Goal: Information Seeking & Learning: Check status

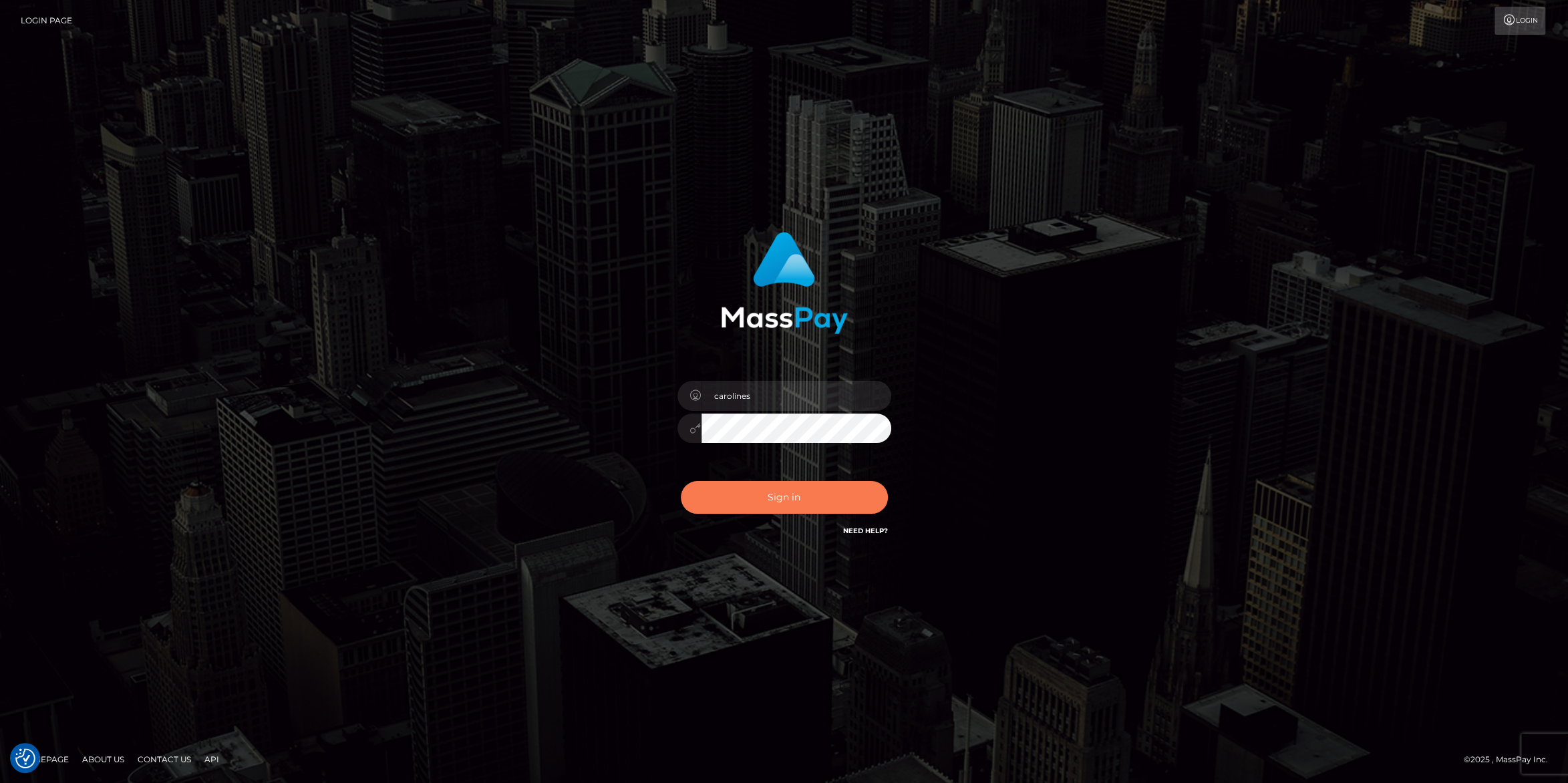
click at [787, 498] on button "Sign in" at bounding box center [784, 497] width 207 height 33
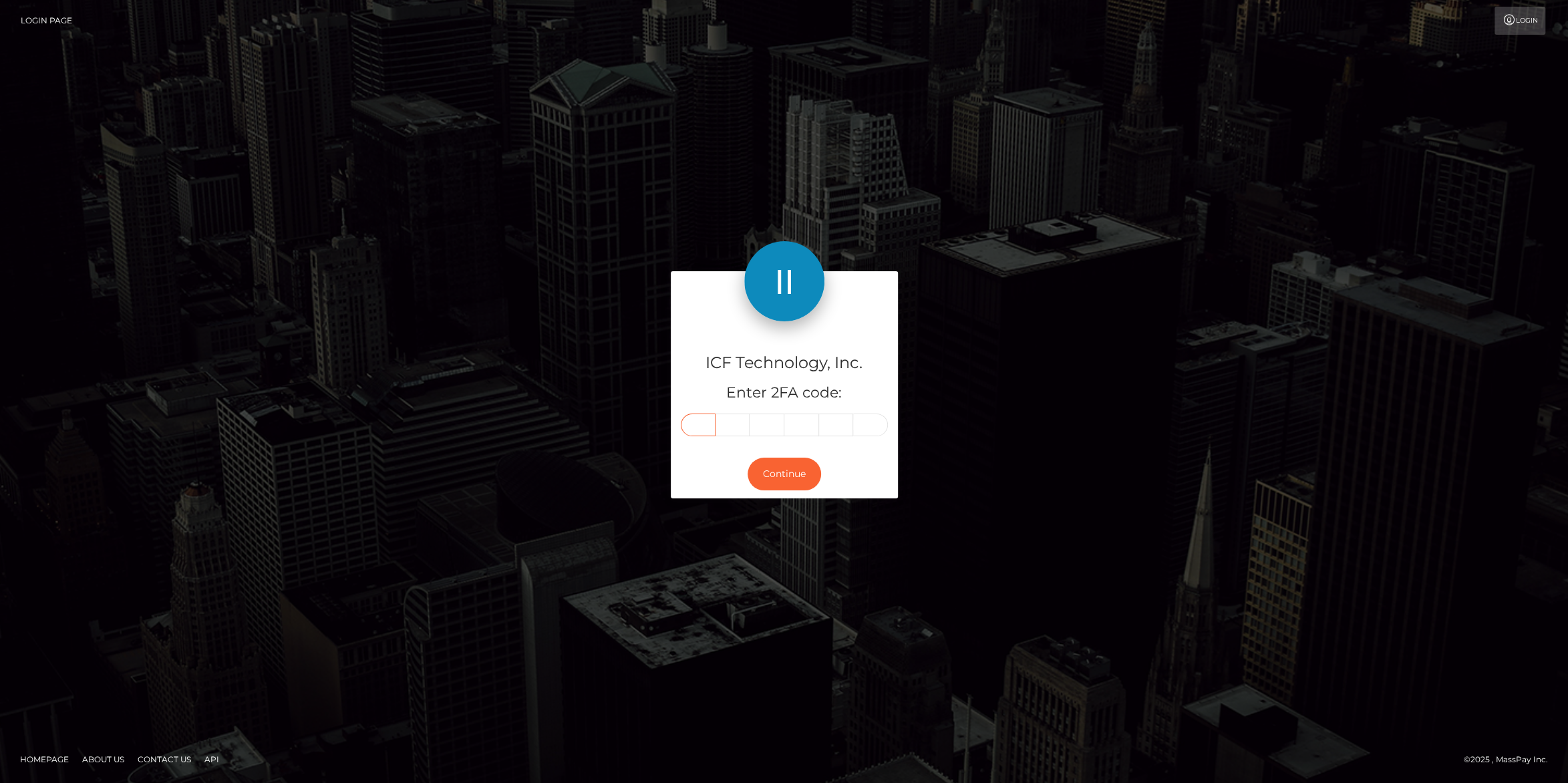
drag, startPoint x: 704, startPoint y: 423, endPoint x: 822, endPoint y: 425, distance: 118.0
click at [704, 423] on input "text" at bounding box center [698, 425] width 35 height 23
type input "2"
type input "7"
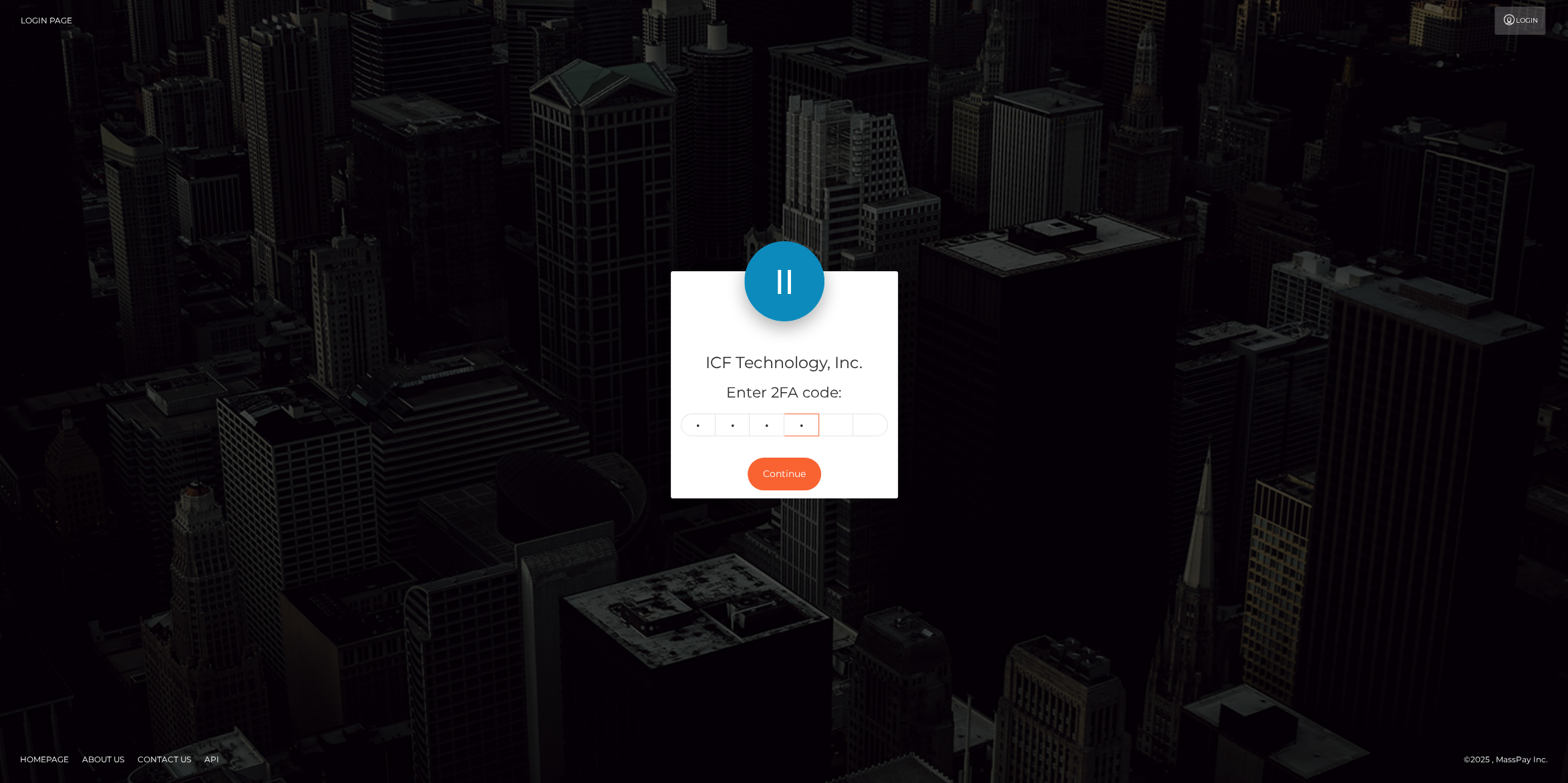
type input "5"
type input "6"
click at [785, 470] on button "Continue" at bounding box center [784, 474] width 73 height 33
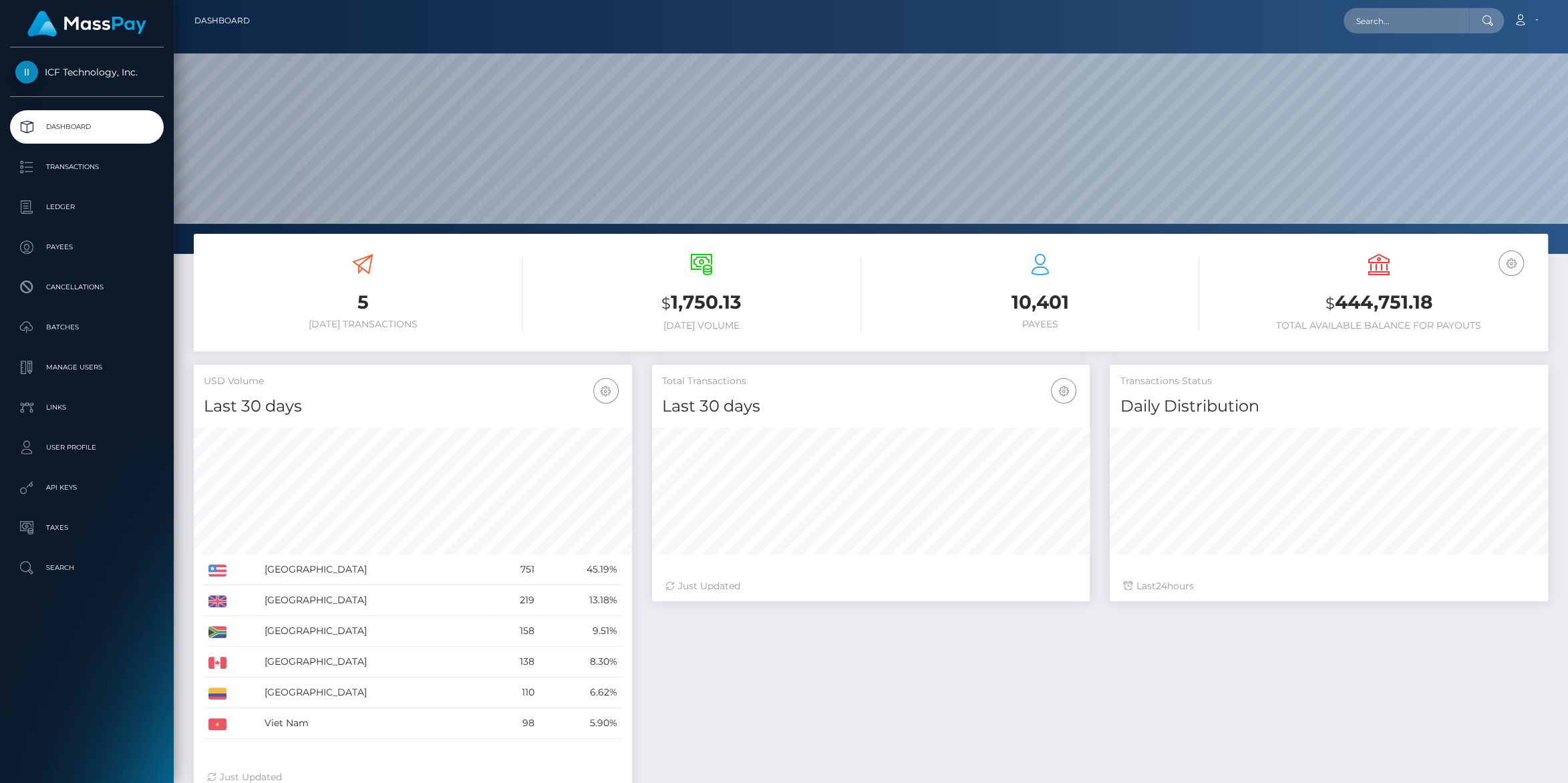
scroll to position [236, 437]
click at [50, 200] on p "Ledger" at bounding box center [87, 207] width 143 height 20
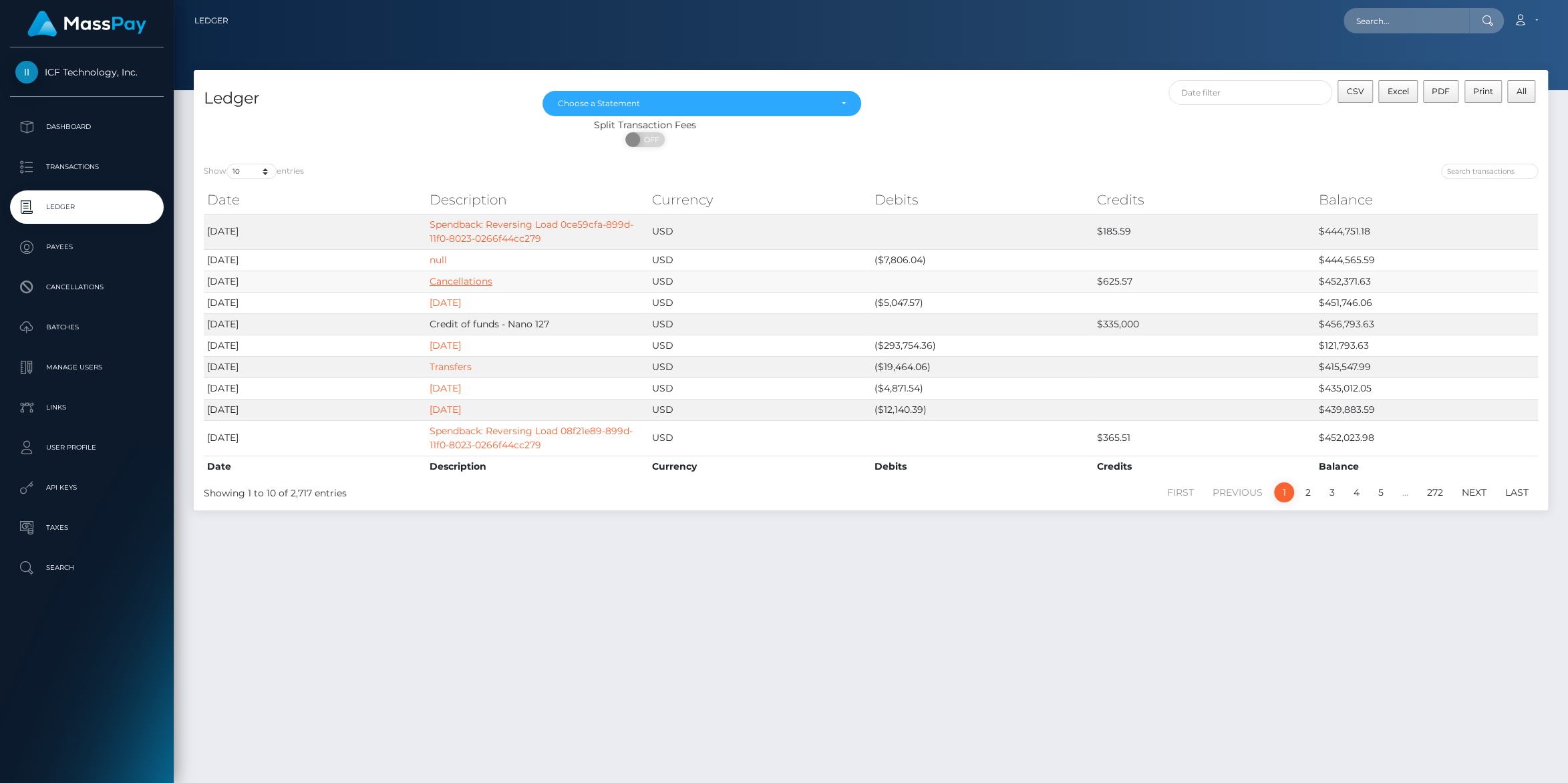
click at [454, 278] on link "Cancellations" at bounding box center [461, 281] width 63 height 12
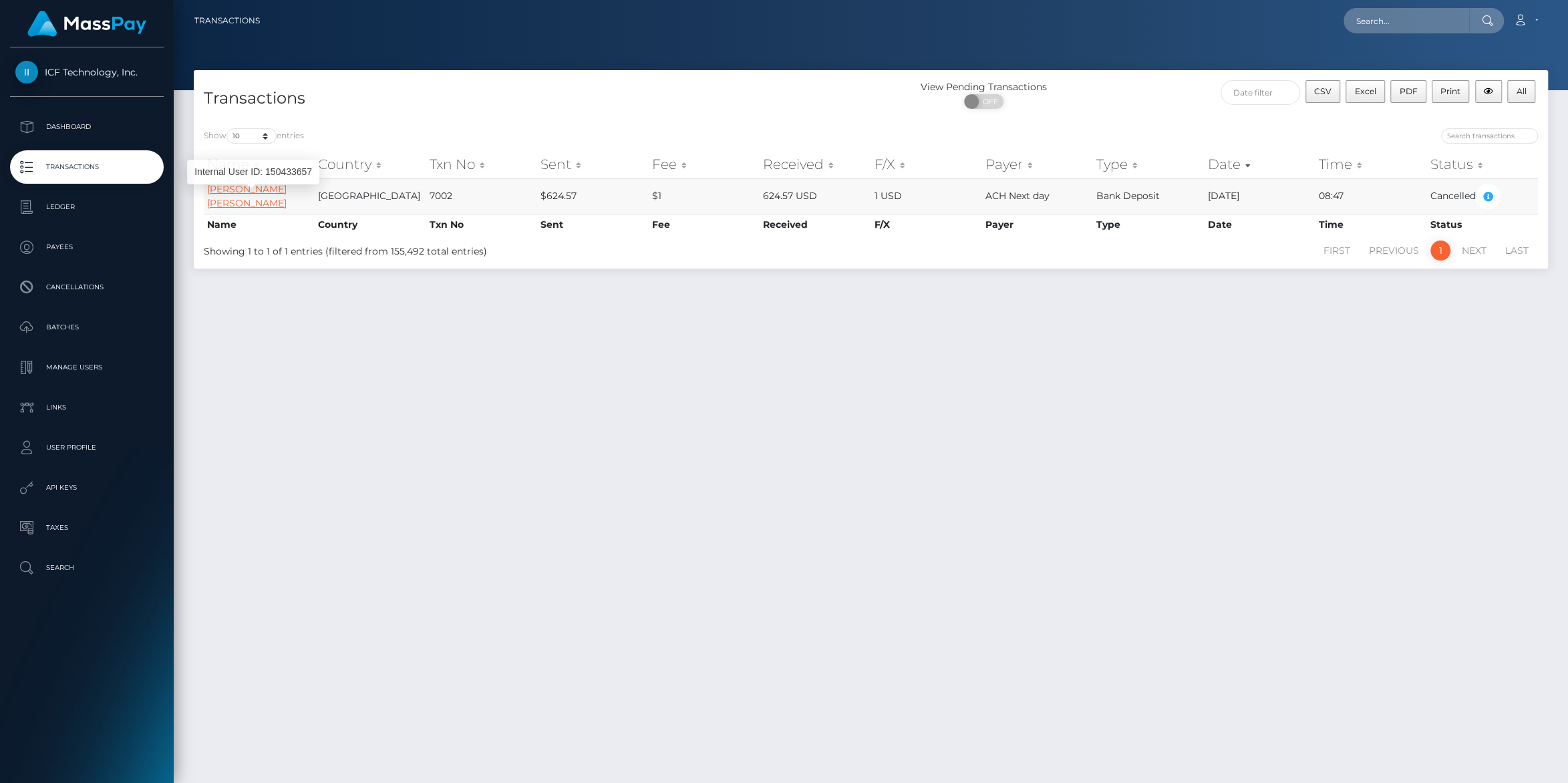
click at [255, 196] on link "Lacey Ann Hueffed" at bounding box center [247, 196] width 80 height 26
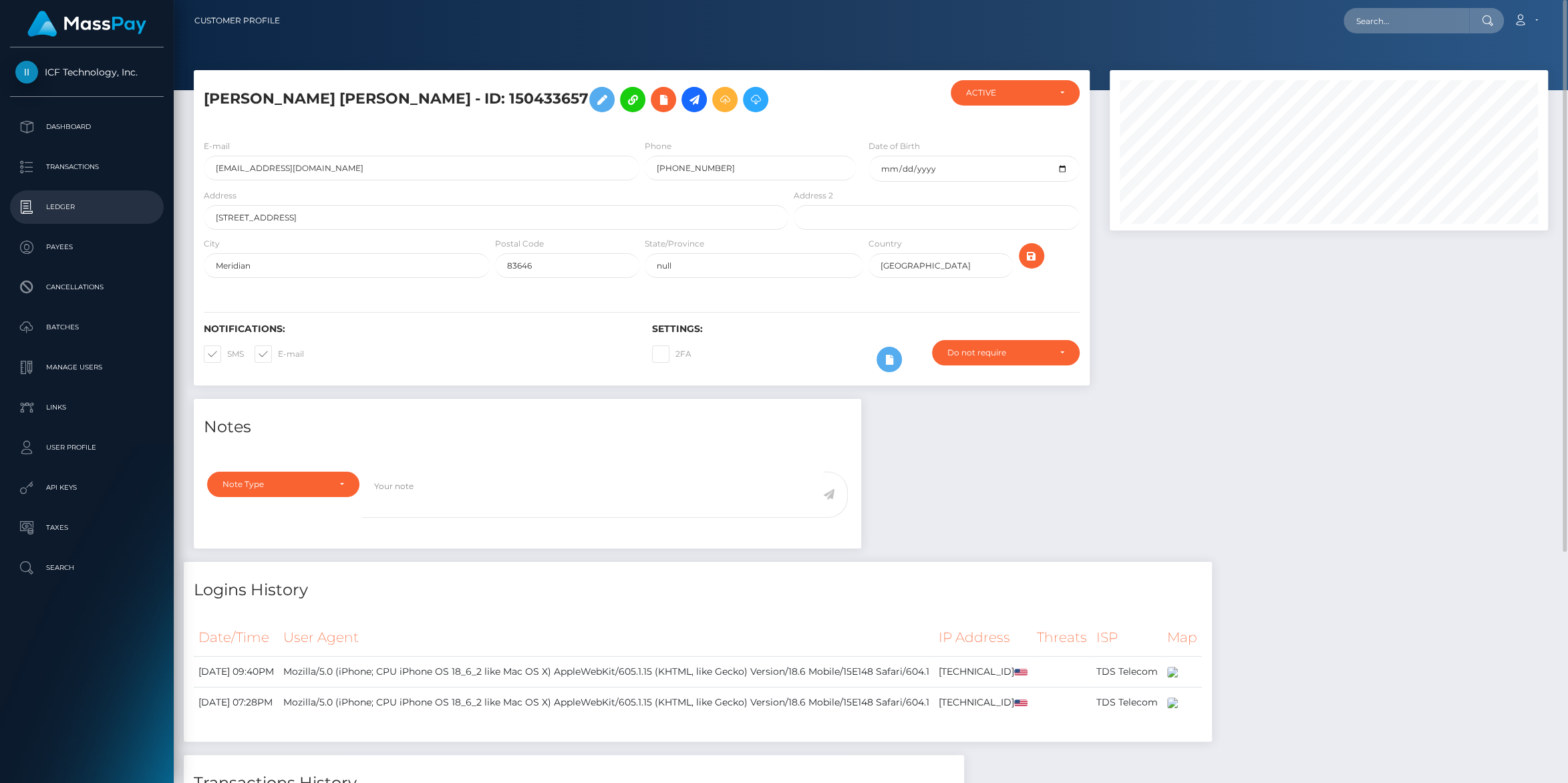
click at [50, 208] on p "Ledger" at bounding box center [87, 207] width 143 height 20
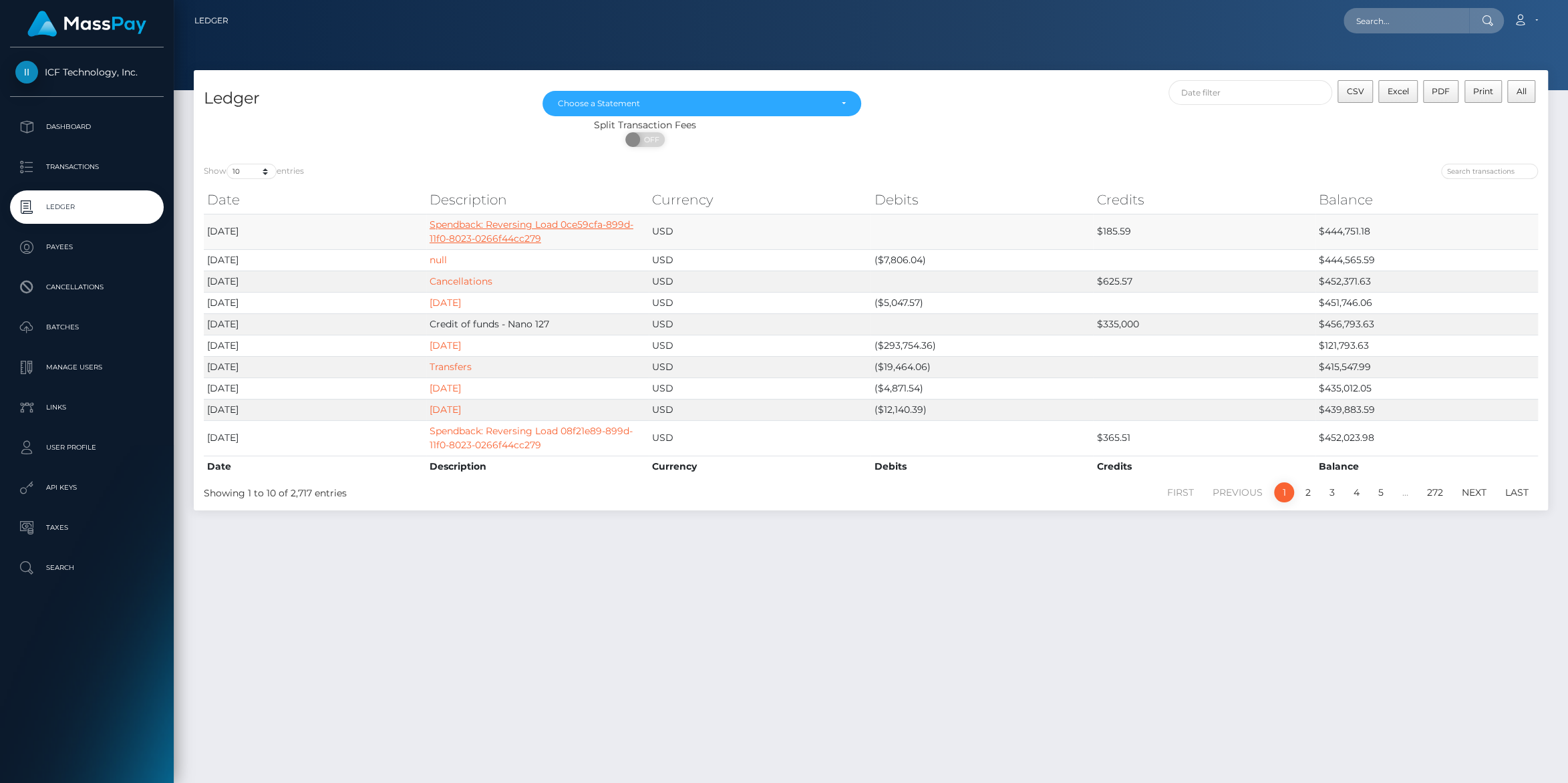
click at [460, 230] on link "Spendback: Reversing Load 0ce59cfa-899d-11f0-8023-0266f44cc279" at bounding box center [531, 231] width 203 height 26
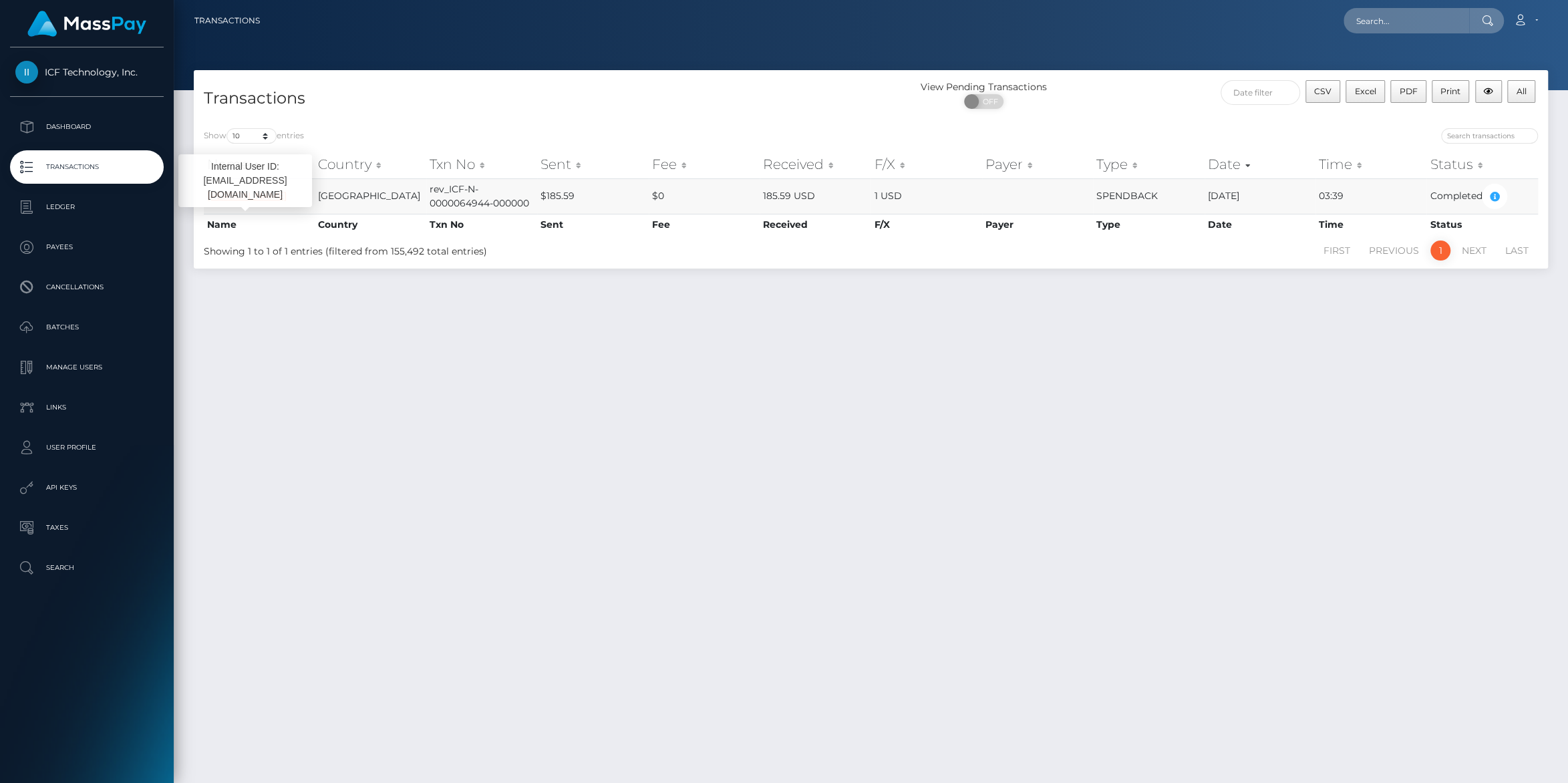
click at [254, 201] on link "[PERSON_NAME]" at bounding box center [247, 196] width 80 height 12
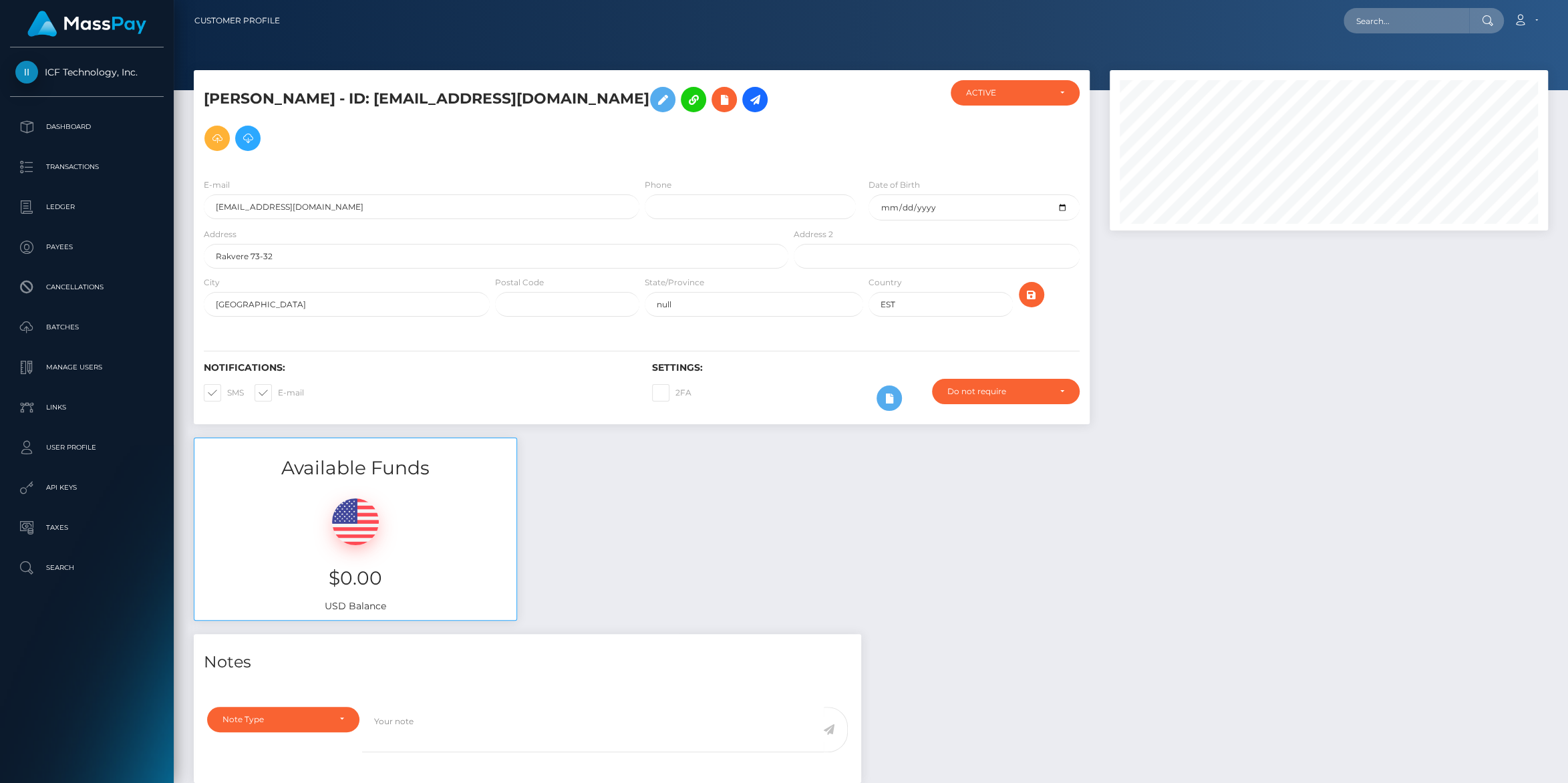
scroll to position [251, 0]
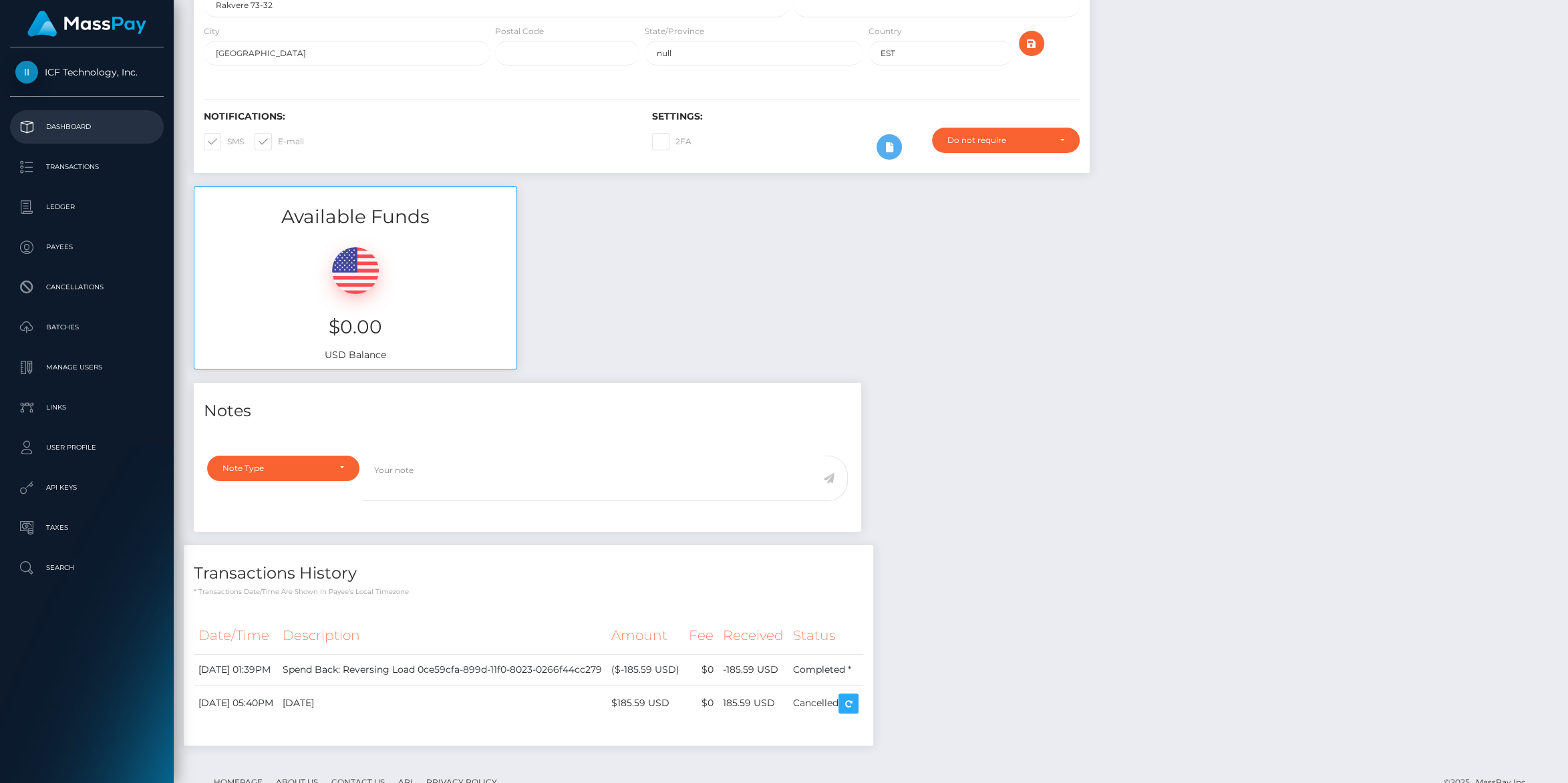
click at [87, 121] on p "Dashboard" at bounding box center [87, 126] width 143 height 20
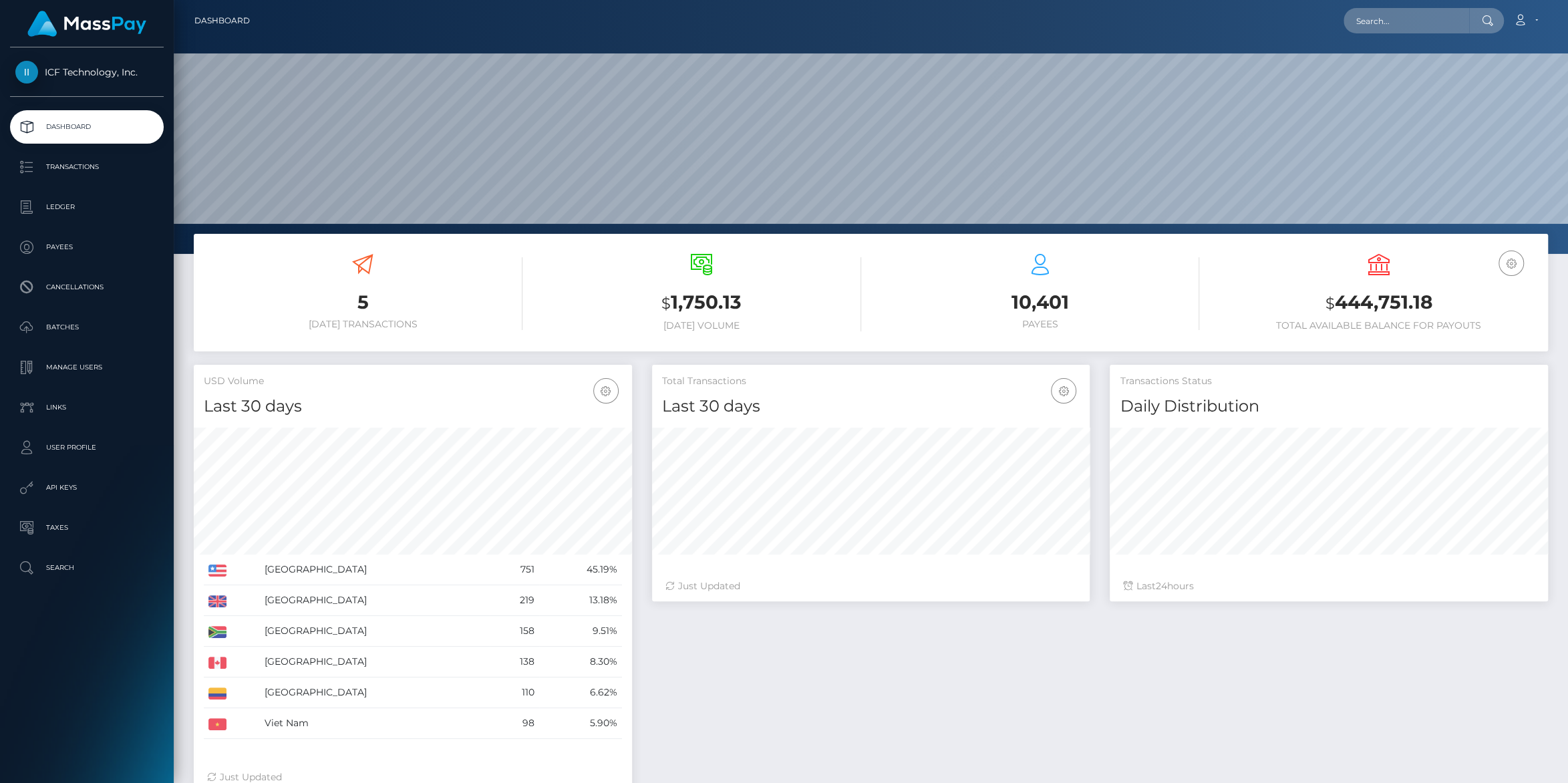
scroll to position [236, 437]
drag, startPoint x: 57, startPoint y: 206, endPoint x: 173, endPoint y: 183, distance: 118.3
click at [57, 207] on p "Ledger" at bounding box center [87, 207] width 143 height 20
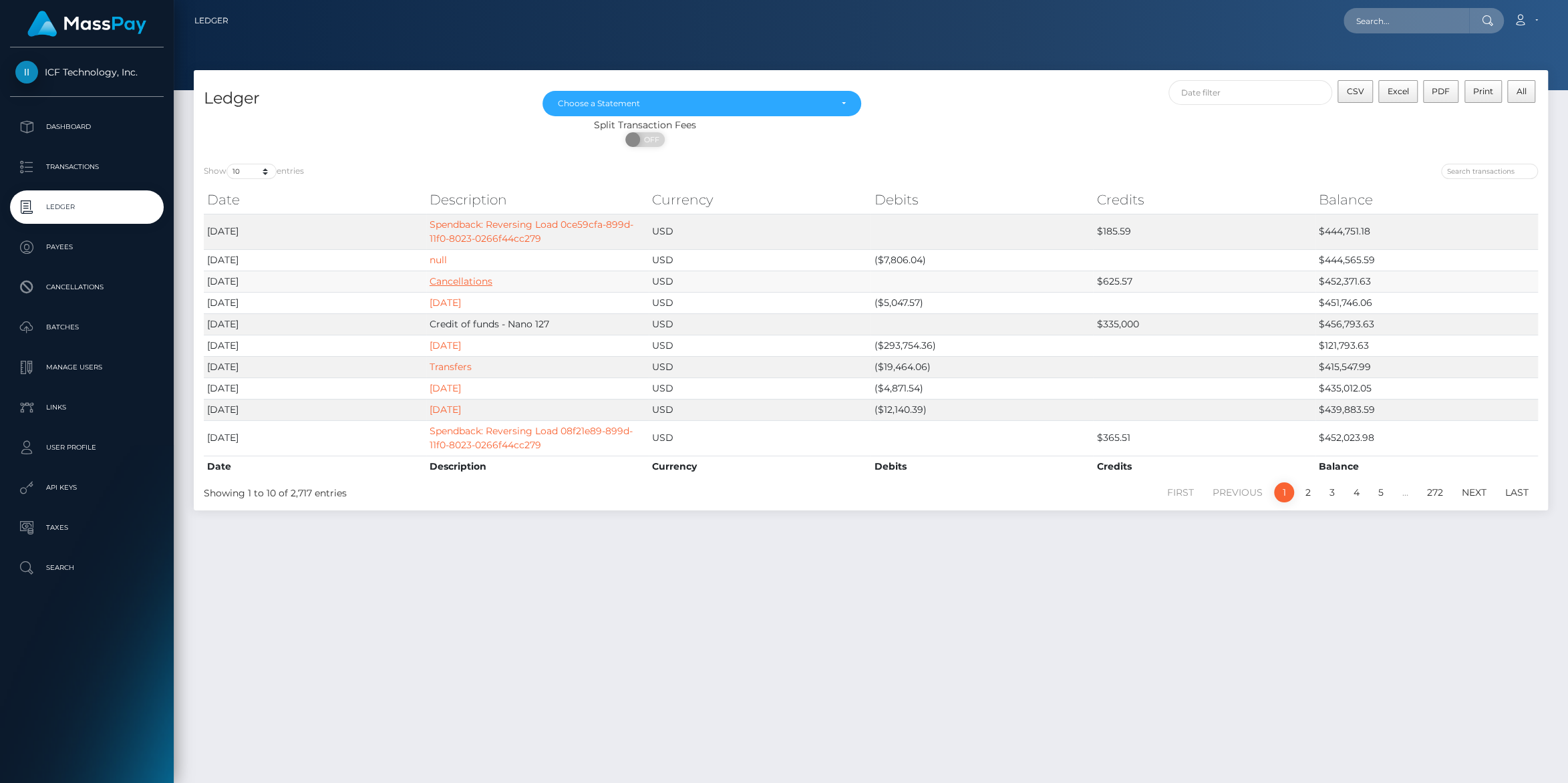
click at [462, 279] on link "Cancellations" at bounding box center [461, 281] width 63 height 12
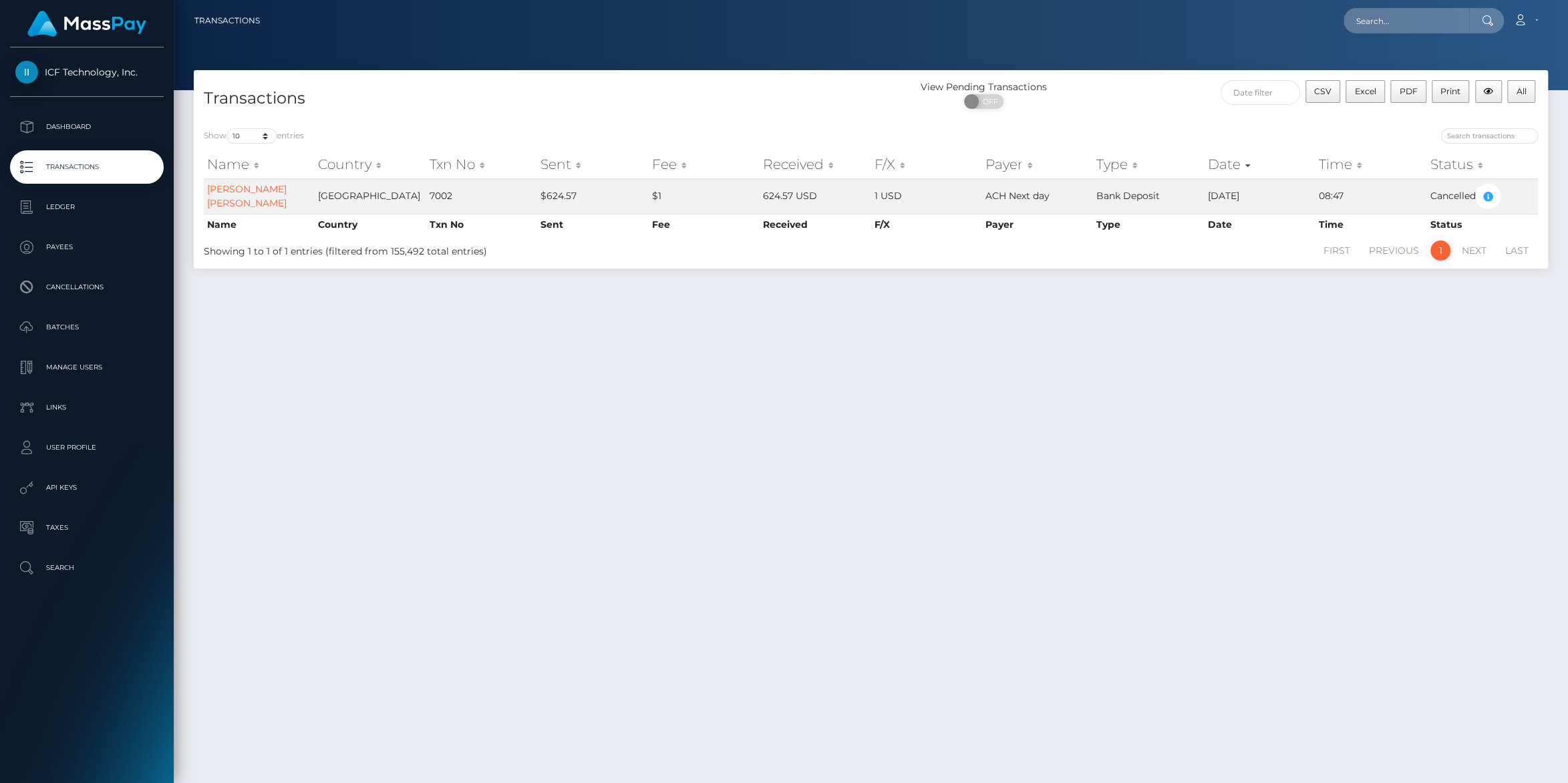
click at [1012, 357] on div "Transactions View Pending Transactions ON OFF CSV Excel PDF Print All Show 10 2…" at bounding box center [870, 421] width 1394 height 701
click at [55, 205] on p "Ledger" at bounding box center [87, 207] width 143 height 20
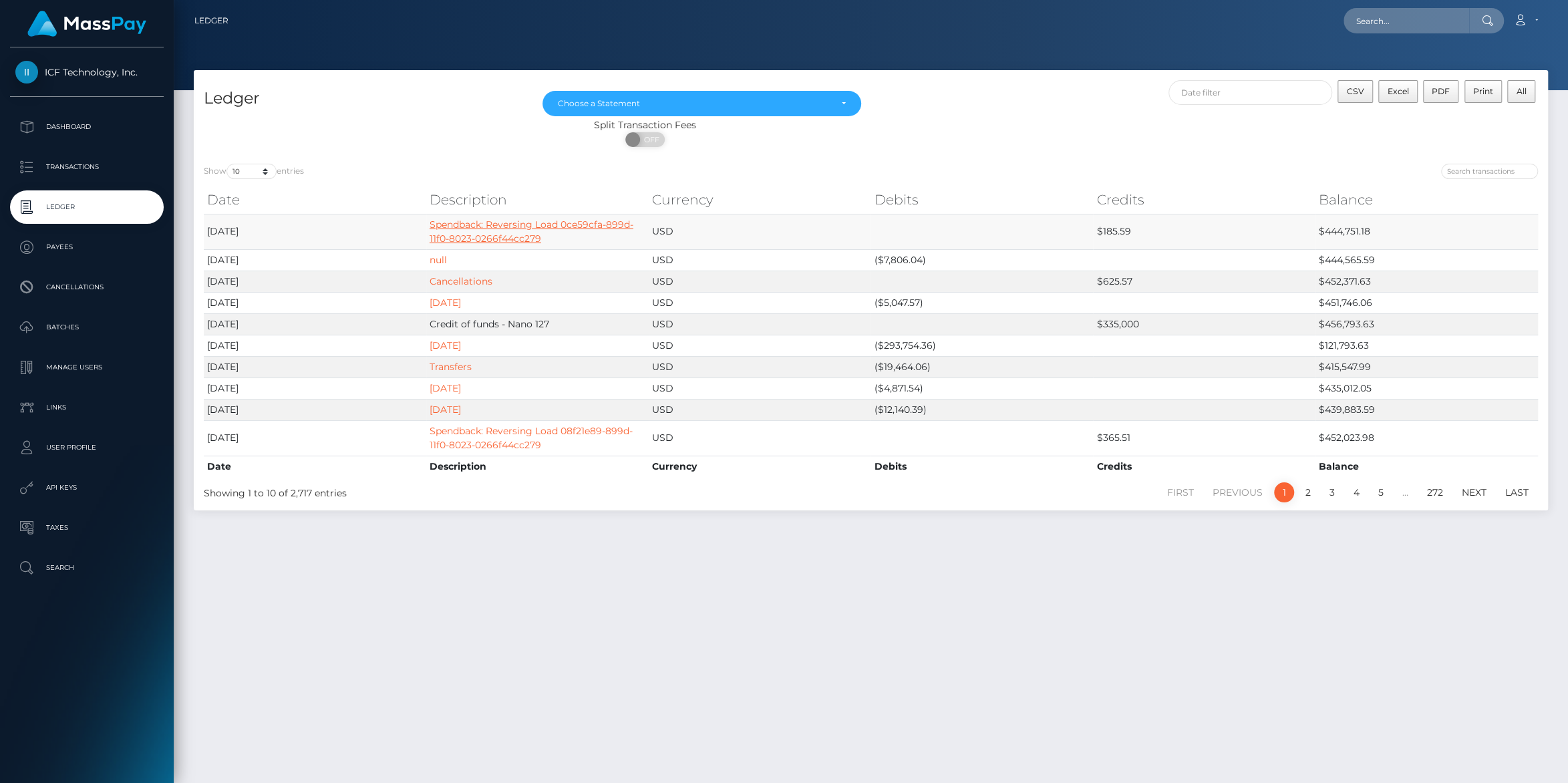
click at [460, 229] on link "Spendback: Reversing Load 0ce59cfa-899d-11f0-8023-0266f44cc279" at bounding box center [531, 231] width 203 height 26
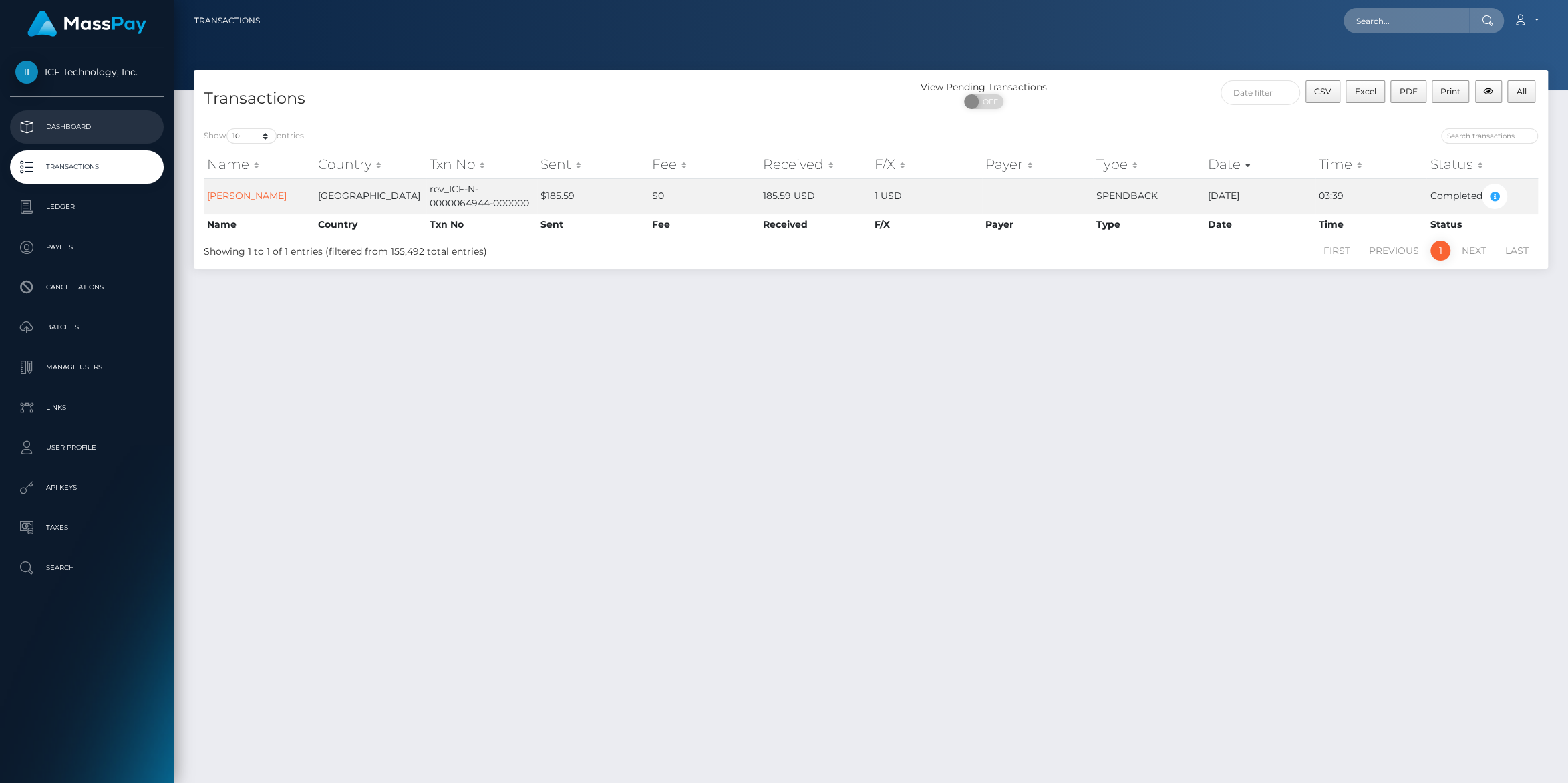
click at [48, 127] on p "Dashboard" at bounding box center [87, 126] width 143 height 20
drag, startPoint x: 55, startPoint y: 204, endPoint x: 998, endPoint y: 54, distance: 954.9
click at [55, 203] on p "Ledger" at bounding box center [87, 207] width 143 height 20
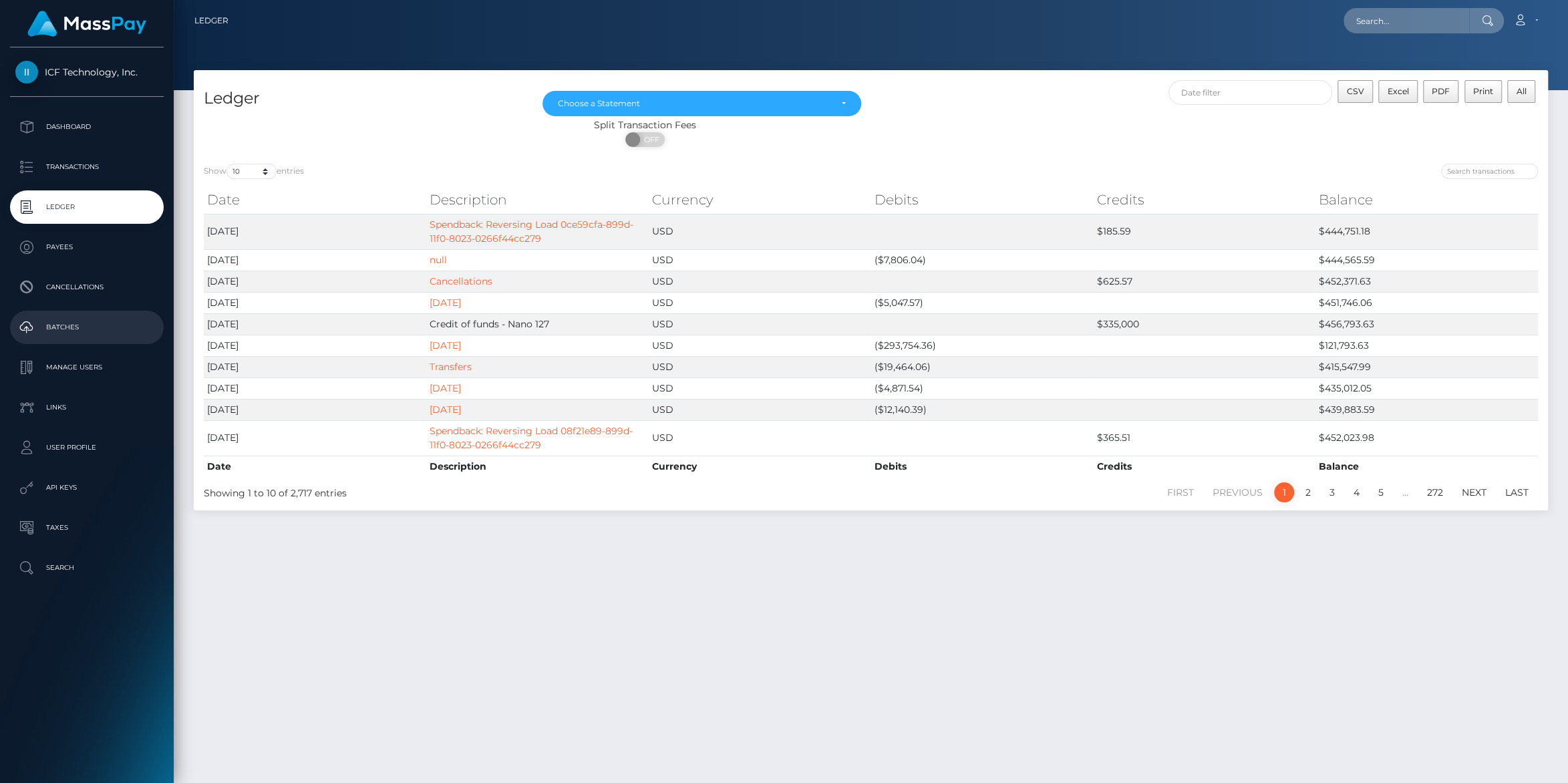
click at [63, 328] on p "Batches" at bounding box center [87, 327] width 143 height 20
